Goal: Find specific page/section: Find specific page/section

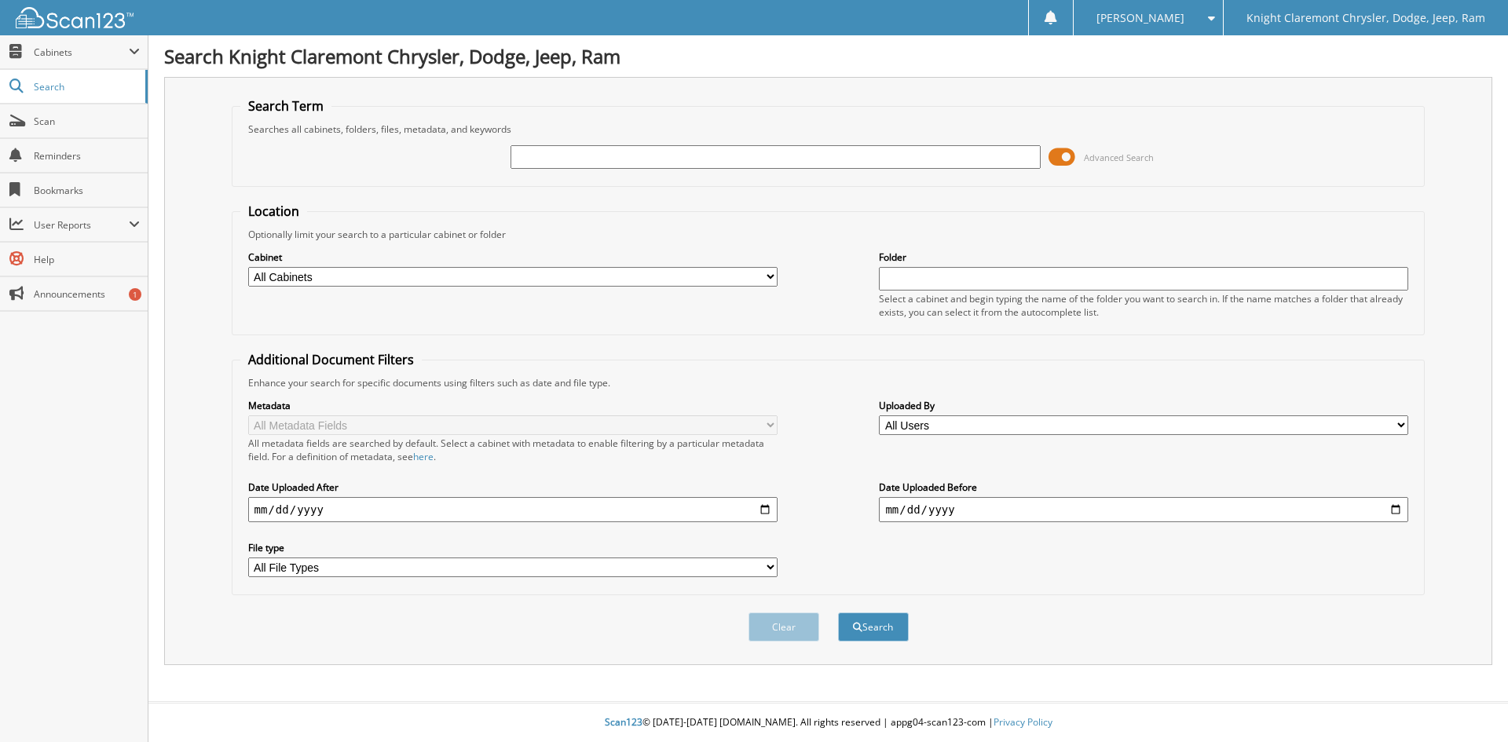
click at [643, 155] on input "text" at bounding box center [775, 157] width 529 height 24
click at [815, 154] on input "text" at bounding box center [775, 157] width 529 height 24
type input "FA2921"
click at [838, 613] on button "Search" at bounding box center [873, 627] width 71 height 29
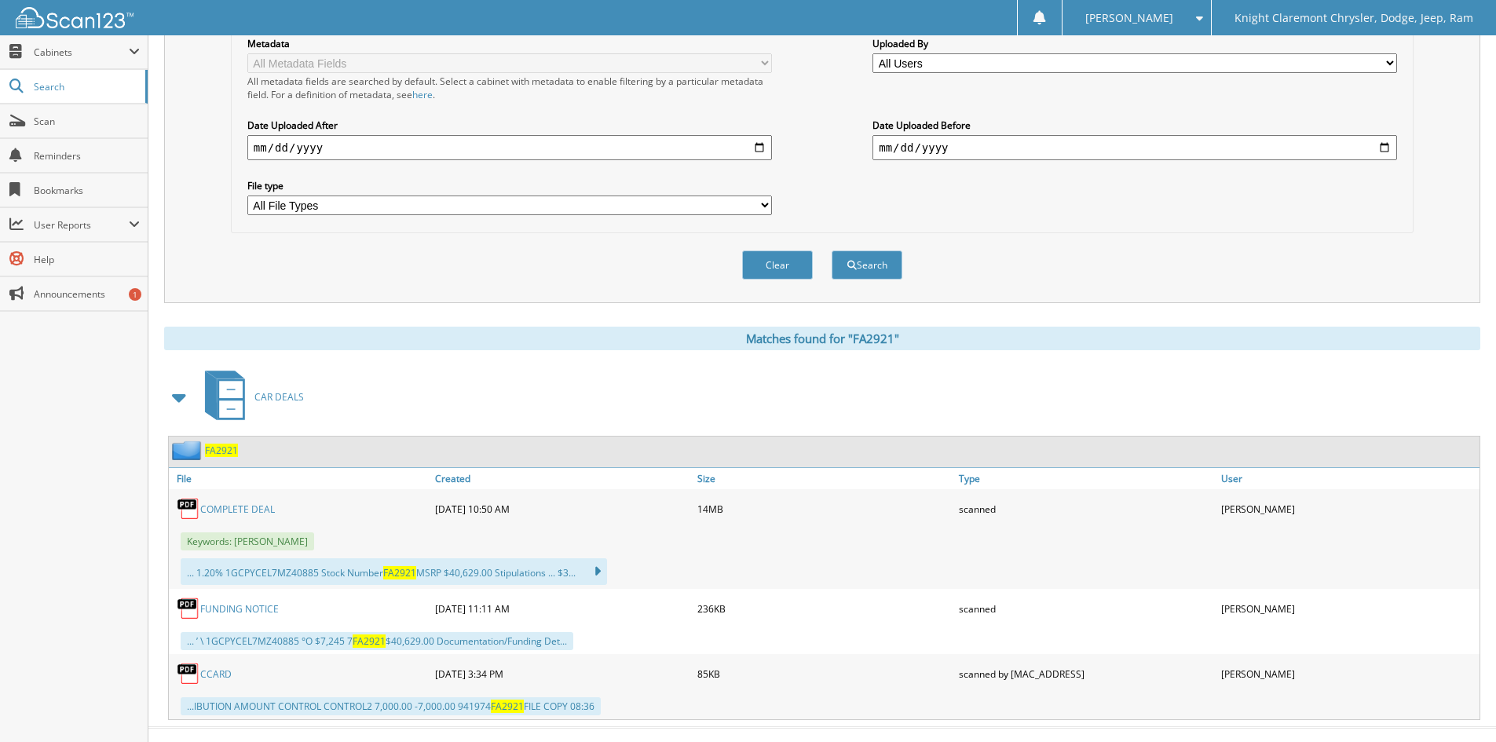
scroll to position [388, 0]
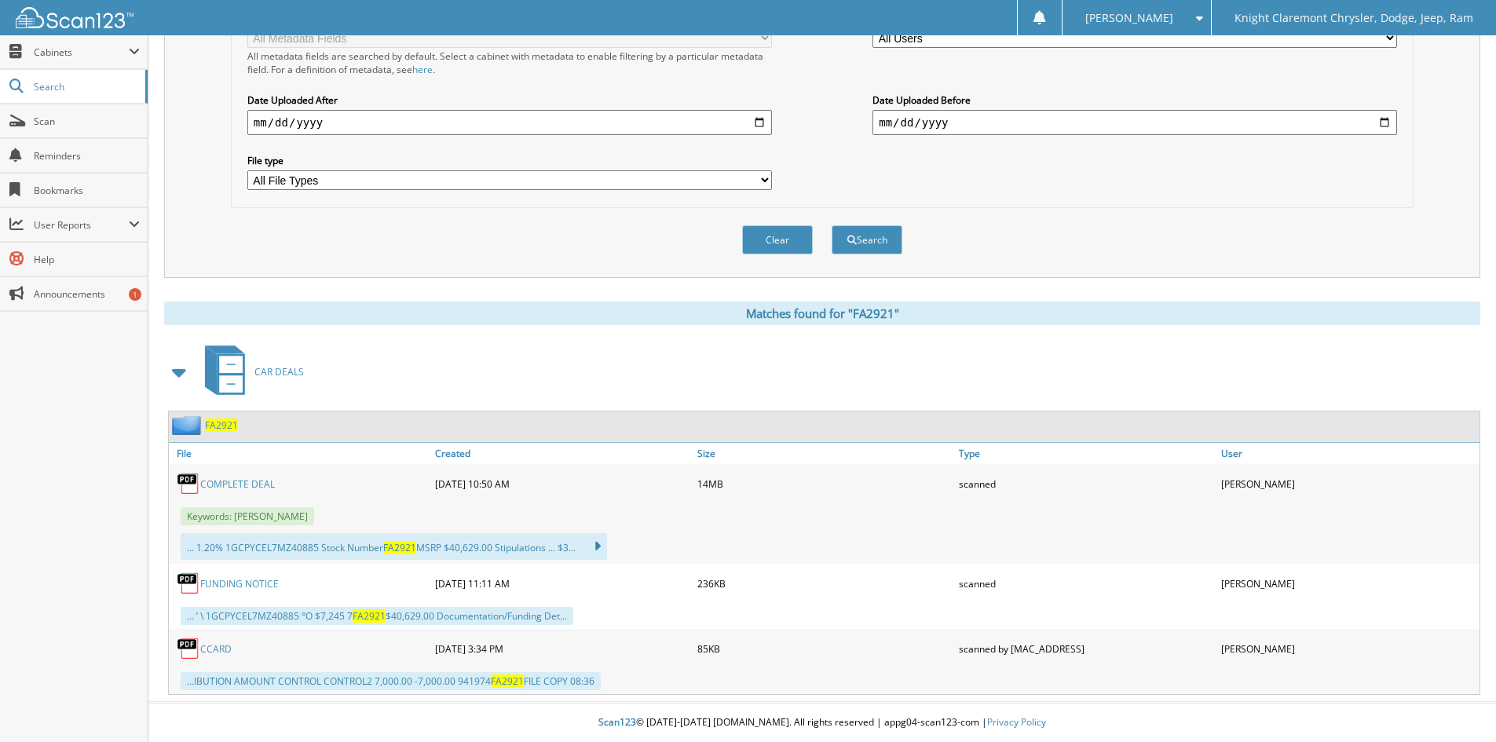
click at [235, 482] on link "COMPLETE DEAL" at bounding box center [237, 484] width 75 height 13
